Goal: Information Seeking & Learning: Learn about a topic

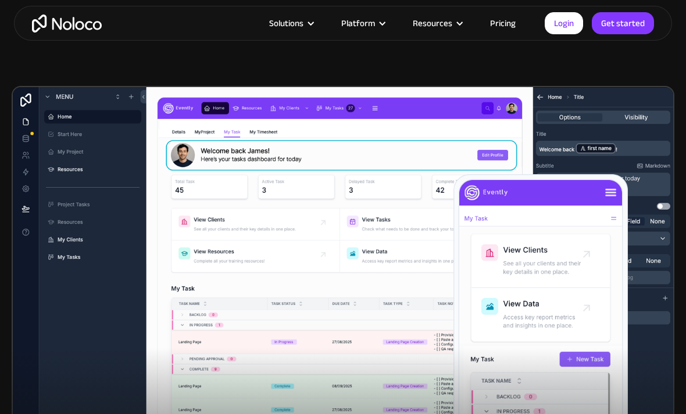
scroll to position [309, 0]
click at [309, 28] on div "Solutions" at bounding box center [291, 23] width 72 height 15
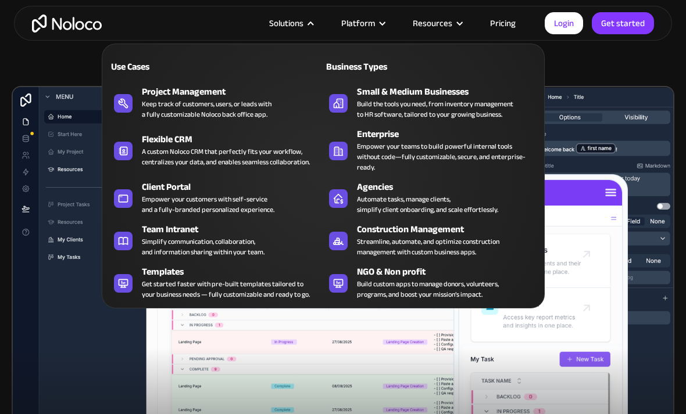
click at [309, 28] on nav "Use Cases Business Types Project Management Keep track of customers, users, or …" at bounding box center [323, 167] width 443 height 281
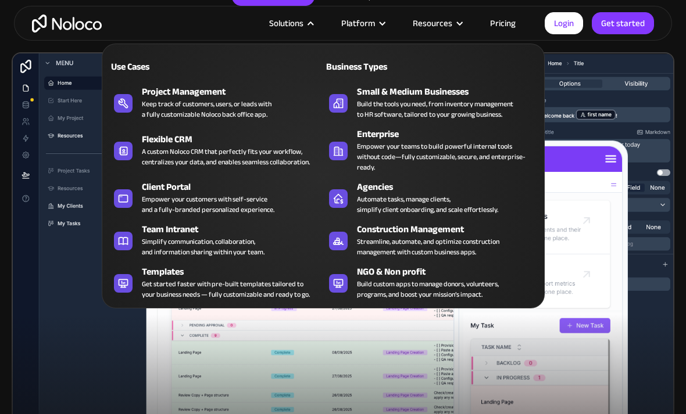
scroll to position [346, 0]
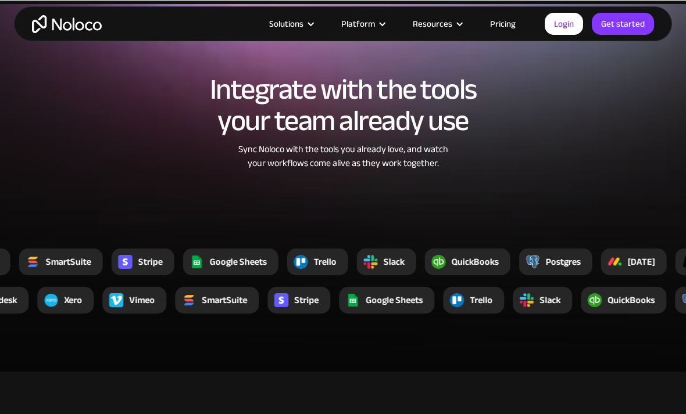
scroll to position [2039, 0]
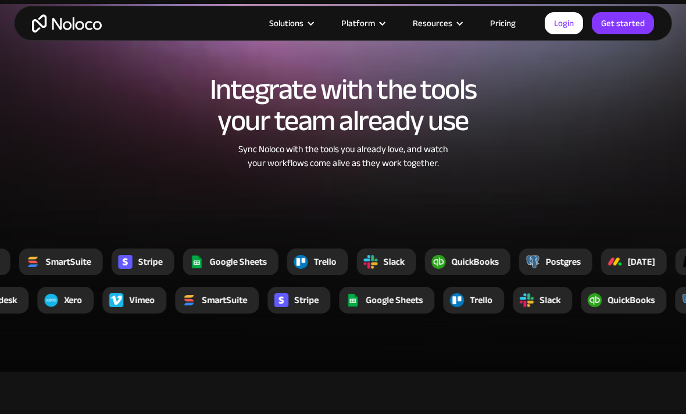
click at [367, 27] on div "Platform" at bounding box center [358, 23] width 34 height 15
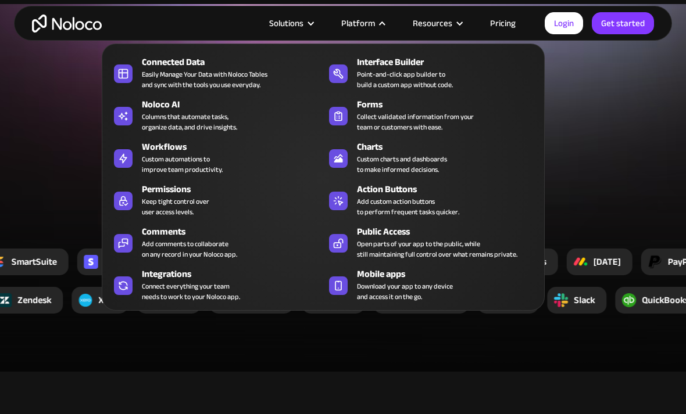
click at [512, 23] on link "Pricing" at bounding box center [503, 23] width 55 height 15
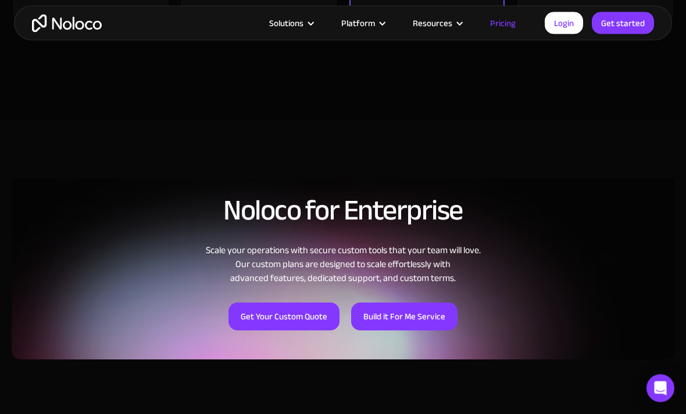
scroll to position [710, 0]
click at [373, 26] on div "Platform" at bounding box center [358, 23] width 34 height 15
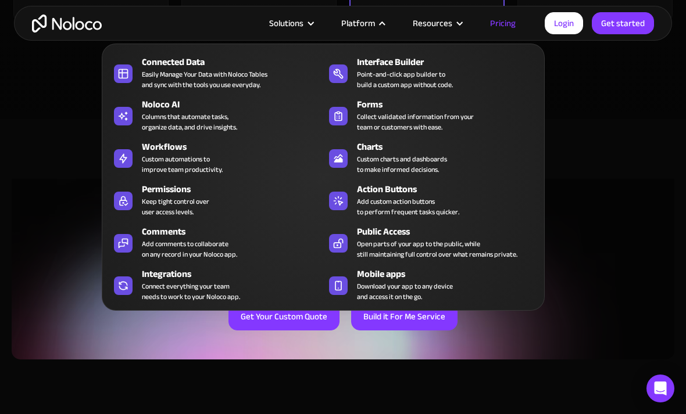
click at [373, 26] on div "Platform" at bounding box center [358, 23] width 34 height 15
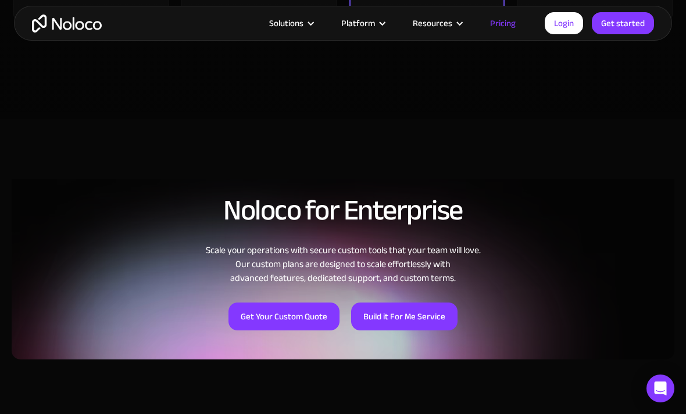
click at [443, 31] on div "Resources" at bounding box center [433, 23] width 40 height 15
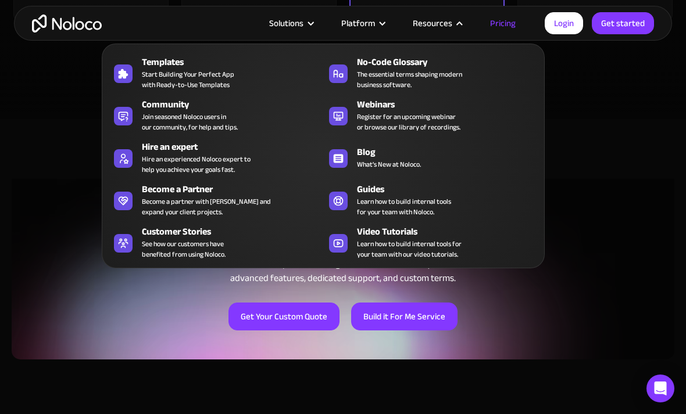
click at [443, 31] on nav "Templates Start Building Your Perfect App with Ready-to-Use Templates No-Code G…" at bounding box center [323, 147] width 443 height 241
click at [512, 30] on nav "Templates Start Building Your Perfect App with Ready-to-Use Templates No-Code G…" at bounding box center [323, 147] width 443 height 241
click at [507, 24] on link "Pricing" at bounding box center [503, 23] width 55 height 15
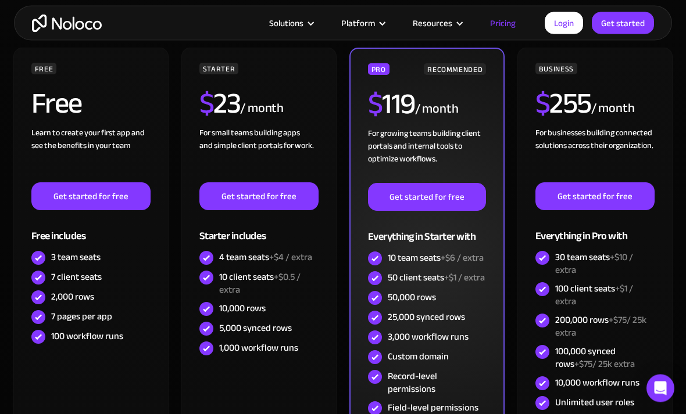
scroll to position [278, 0]
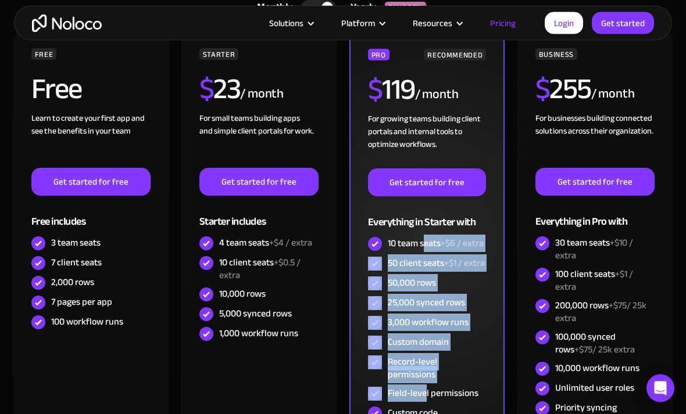
drag, startPoint x: 425, startPoint y: 239, endPoint x: 426, endPoint y: 389, distance: 150.6
click at [426, 389] on div "PRO RECOMMENDED $ 119 / month For growing teams building client portals and int…" at bounding box center [427, 236] width 119 height 375
click at [426, 391] on div "Field-level permissions" at bounding box center [433, 394] width 91 height 13
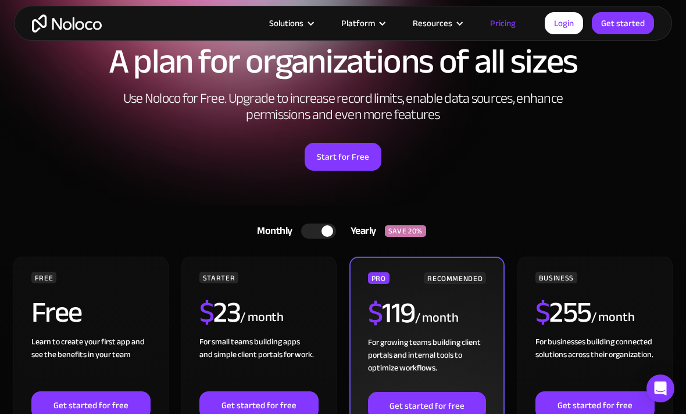
scroll to position [0, 0]
